Goal: Find specific page/section: Find specific page/section

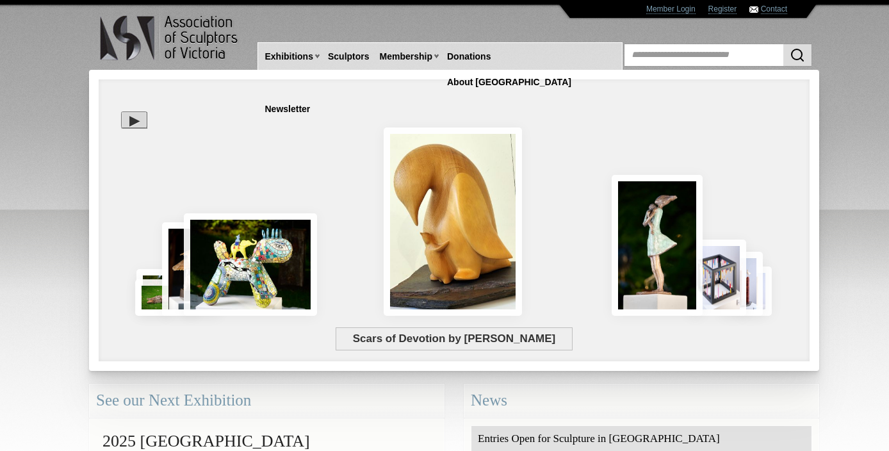
click at [137, 122] on div at bounding box center [134, 119] width 26 height 17
click at [179, 124] on div at bounding box center [454, 178] width 692 height 236
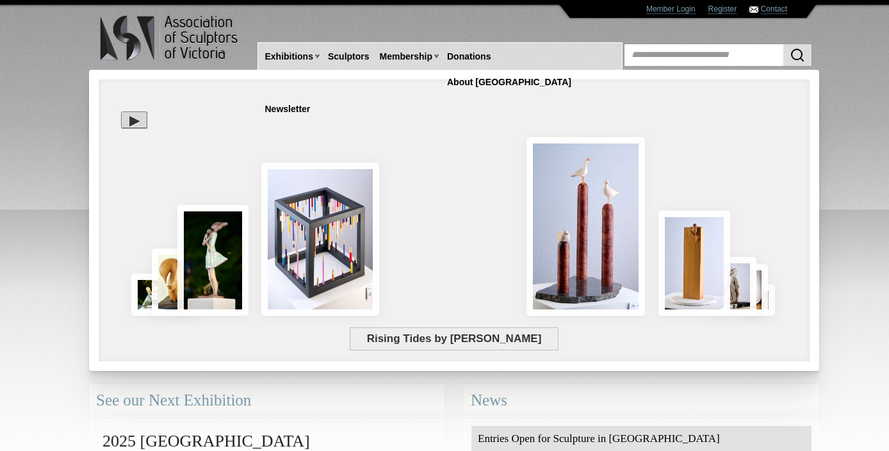
click at [360, 160] on div at bounding box center [454, 178] width 692 height 236
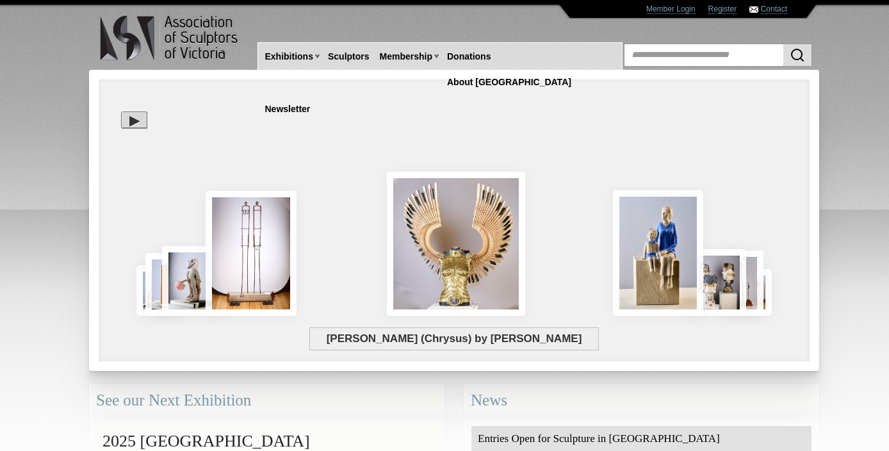
drag, startPoint x: 48, startPoint y: 334, endPoint x: 51, endPoint y: 323, distance: 12.0
click at [50, 334] on body "Toggle navigation Association of Sculptors of Victoria Home Exhibitions Victori…" at bounding box center [444, 225] width 889 height 451
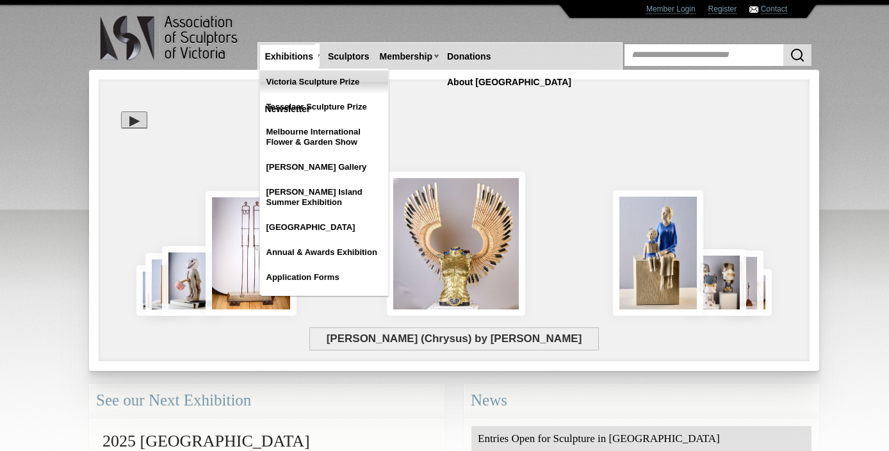
click at [288, 81] on link "Victoria Sculpture Prize" at bounding box center [324, 81] width 128 height 23
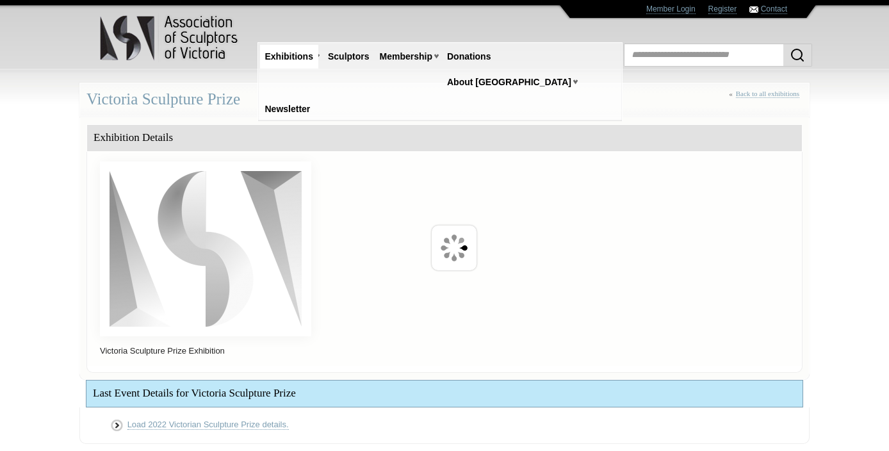
scroll to position [286, 0]
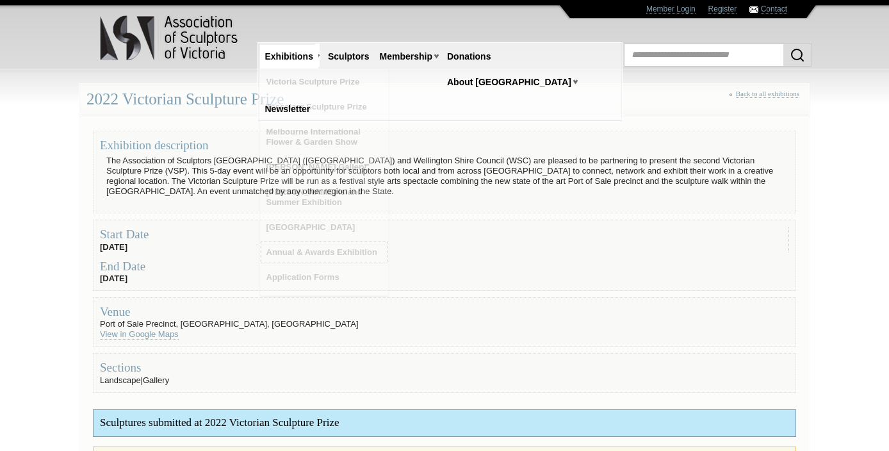
click at [306, 252] on link "Annual & Awards Exhibition" at bounding box center [324, 252] width 128 height 23
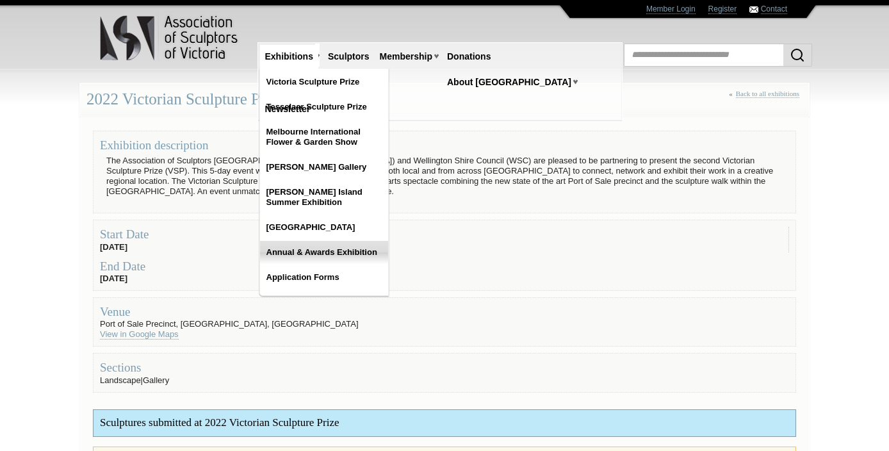
click at [322, 251] on link "Annual & Awards Exhibition" at bounding box center [324, 252] width 128 height 23
